Goal: Task Accomplishment & Management: Complete application form

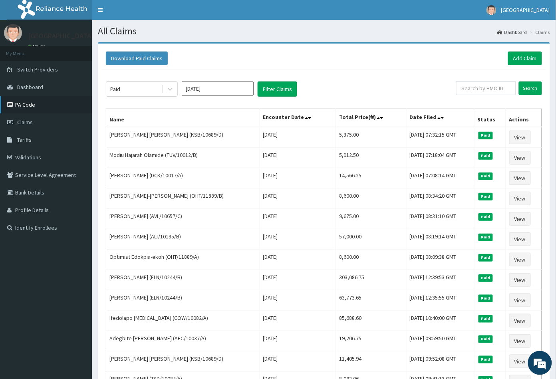
click at [25, 105] on link "PA Code" at bounding box center [46, 105] width 92 height 18
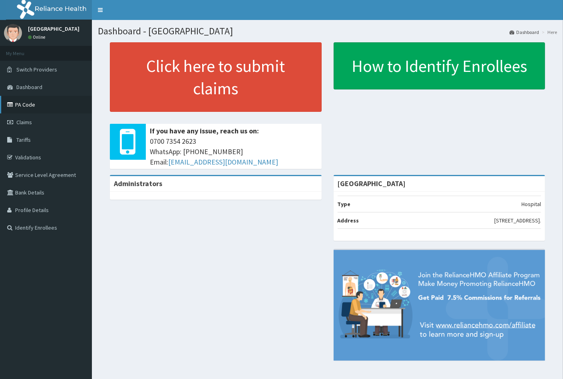
click at [29, 104] on link "PA Code" at bounding box center [46, 105] width 92 height 18
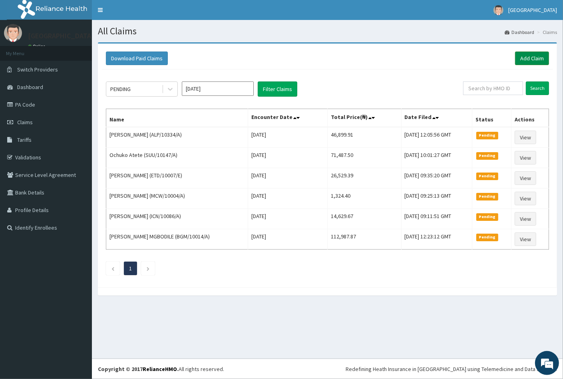
click at [532, 56] on link "Add Claim" at bounding box center [532, 59] width 34 height 14
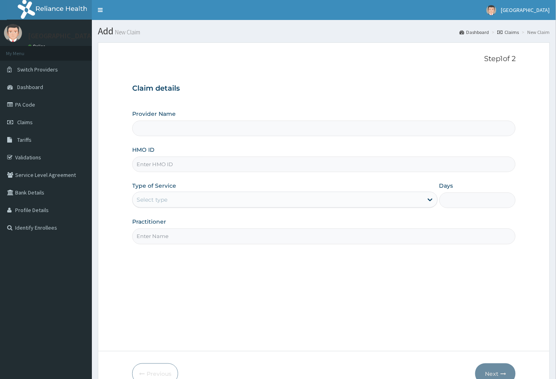
type input "Peachcare Medical Centre"
click at [143, 164] on input "HMO ID" at bounding box center [324, 165] width 384 height 16
paste input "ALP/10334/A"
type input "ALP/10334/A"
click at [161, 198] on div "Select type" at bounding box center [152, 200] width 31 height 8
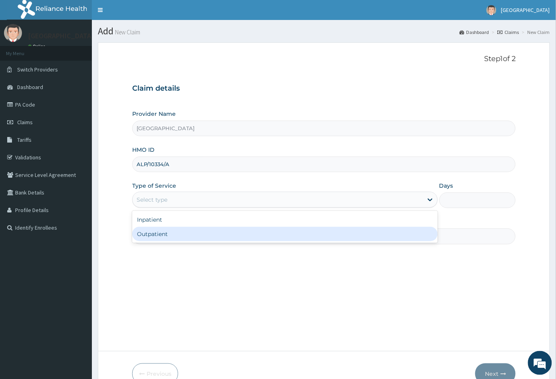
click at [157, 237] on div "Outpatient" at bounding box center [285, 234] width 306 height 14
type input "1"
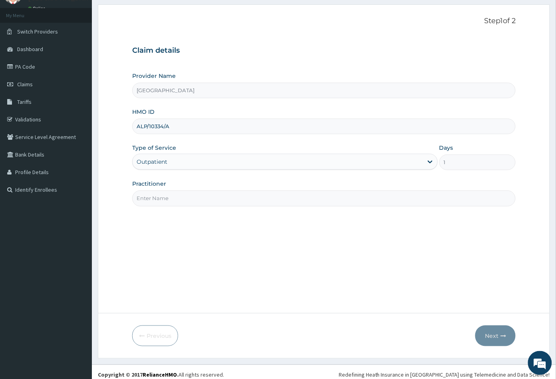
scroll to position [44, 0]
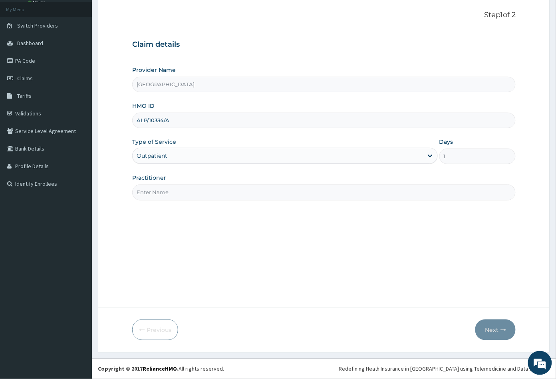
click at [174, 195] on input "Practitioner" at bounding box center [324, 193] width 384 height 16
type input "CON"
click at [483, 330] on button "Next" at bounding box center [495, 330] width 40 height 21
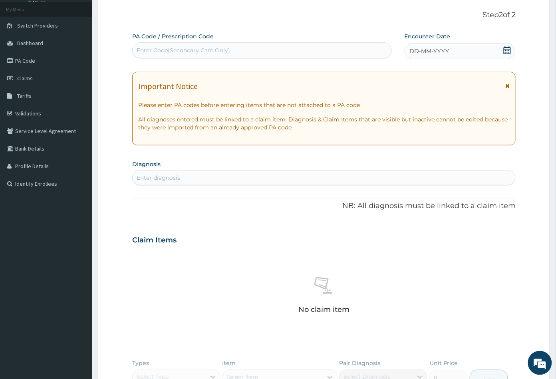
click at [168, 53] on div "Enter Code(Secondary Care Only)" at bounding box center [184, 50] width 94 height 8
paste input "PA/15A2E4"
type input "PA/15A2E4"
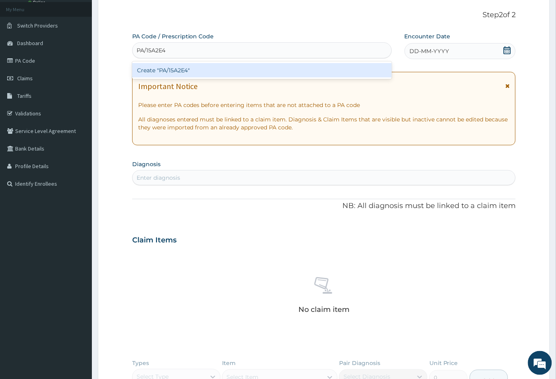
click at [171, 69] on div "Create "PA/15A2E4"" at bounding box center [262, 70] width 260 height 14
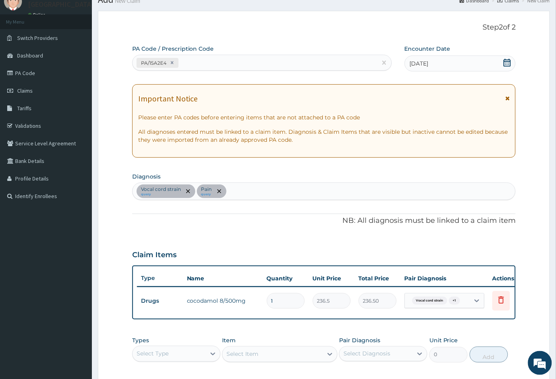
scroll to position [0, 0]
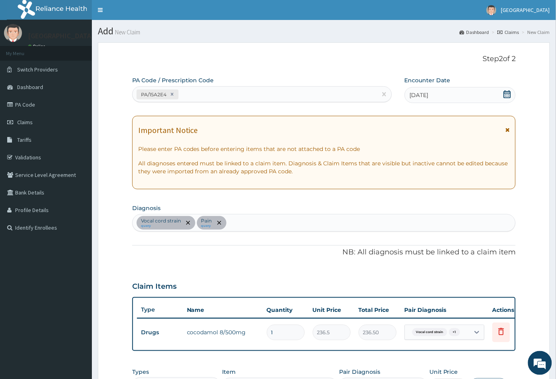
type input "0.00"
type input "2"
type input "473.00"
type input "20"
type input "4730.00"
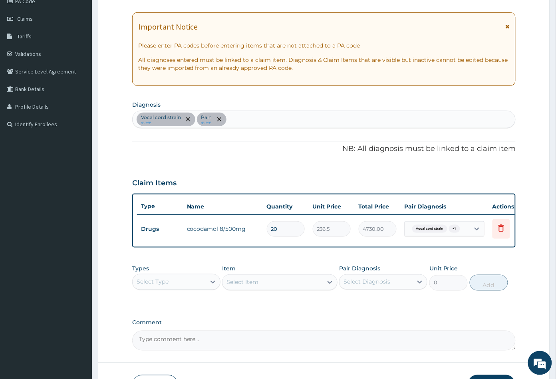
scroll to position [133, 0]
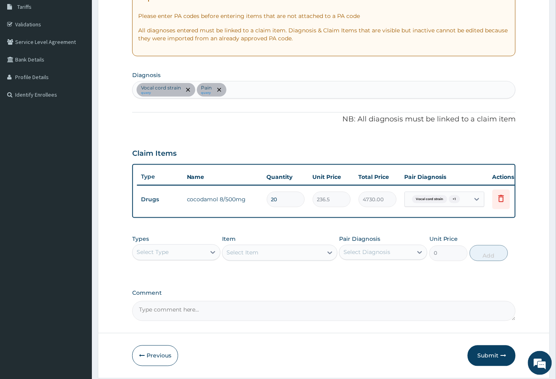
type input "20"
drag, startPoint x: 359, startPoint y: 256, endPoint x: 346, endPoint y: 322, distance: 67.4
click at [346, 321] on textarea "Comment" at bounding box center [324, 311] width 384 height 20
click at [494, 360] on button "Submit" at bounding box center [492, 356] width 48 height 21
